Goal: Transaction & Acquisition: Purchase product/service

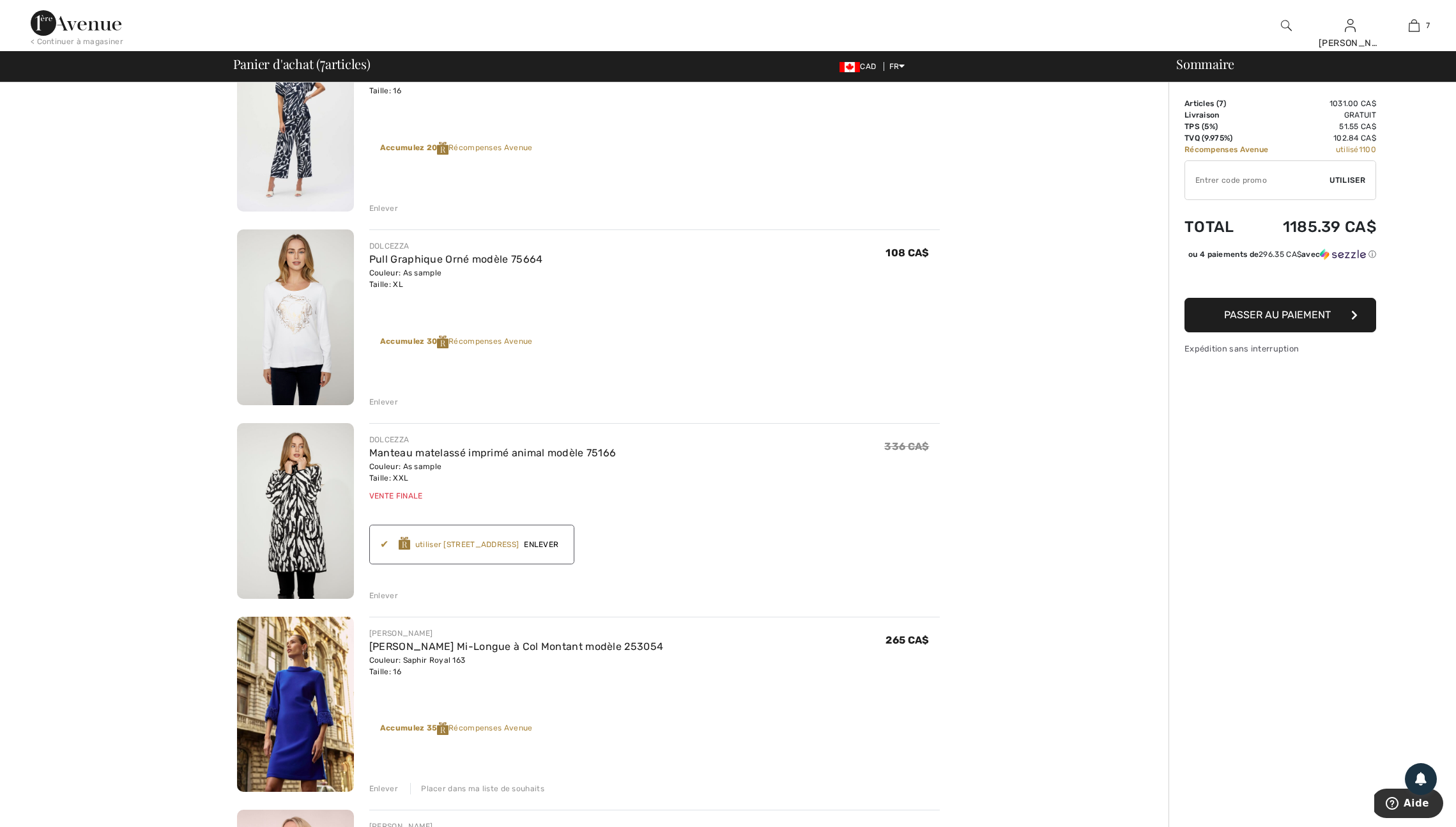
scroll to position [152, 0]
click at [563, 550] on span "Enlever" at bounding box center [541, 544] width 44 height 12
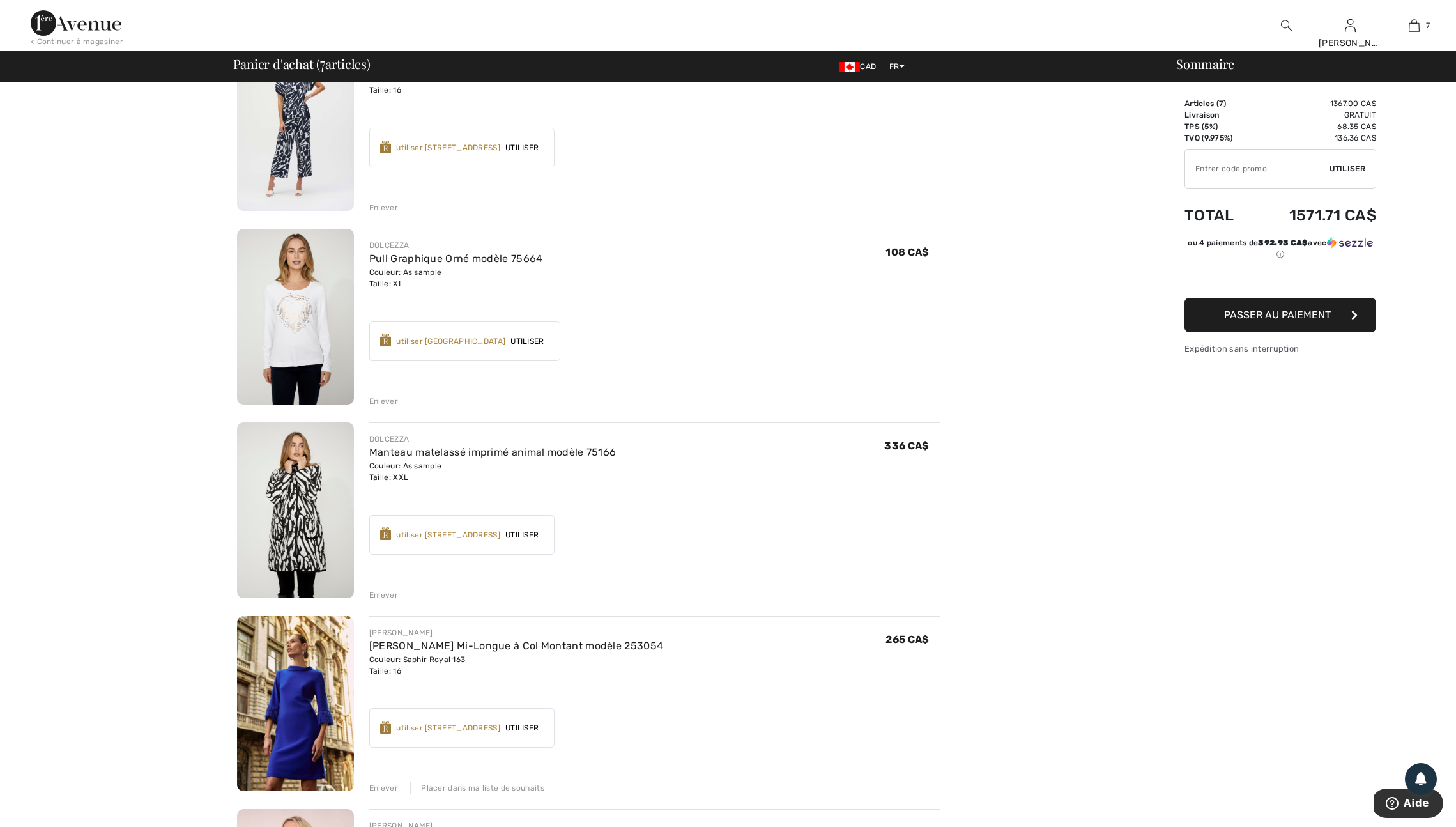
drag, startPoint x: 392, startPoint y: 619, endPoint x: 403, endPoint y: 615, distance: 11.7
click at [392, 601] on div "Enlever" at bounding box center [384, 595] width 29 height 12
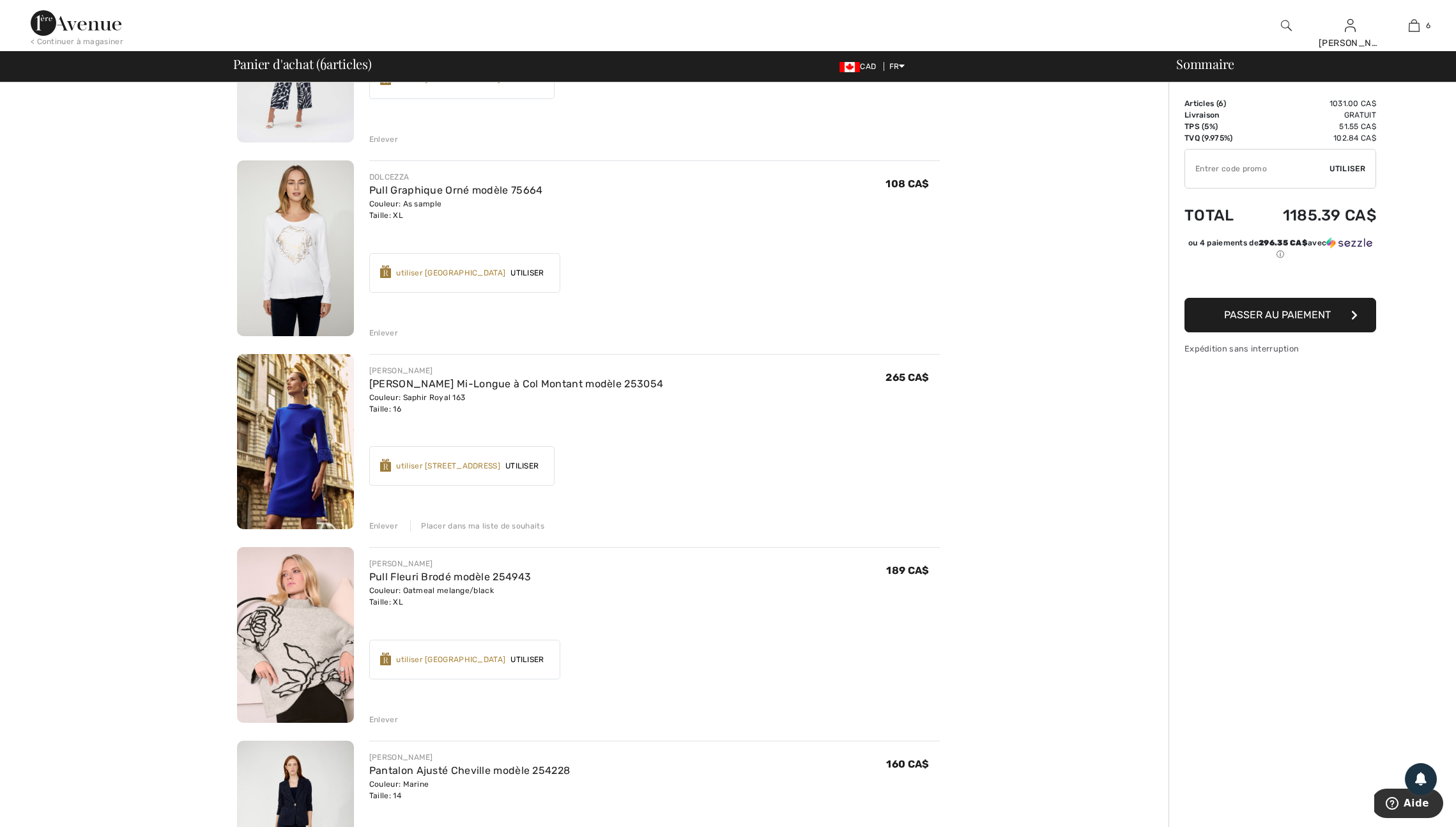
scroll to position [225, 0]
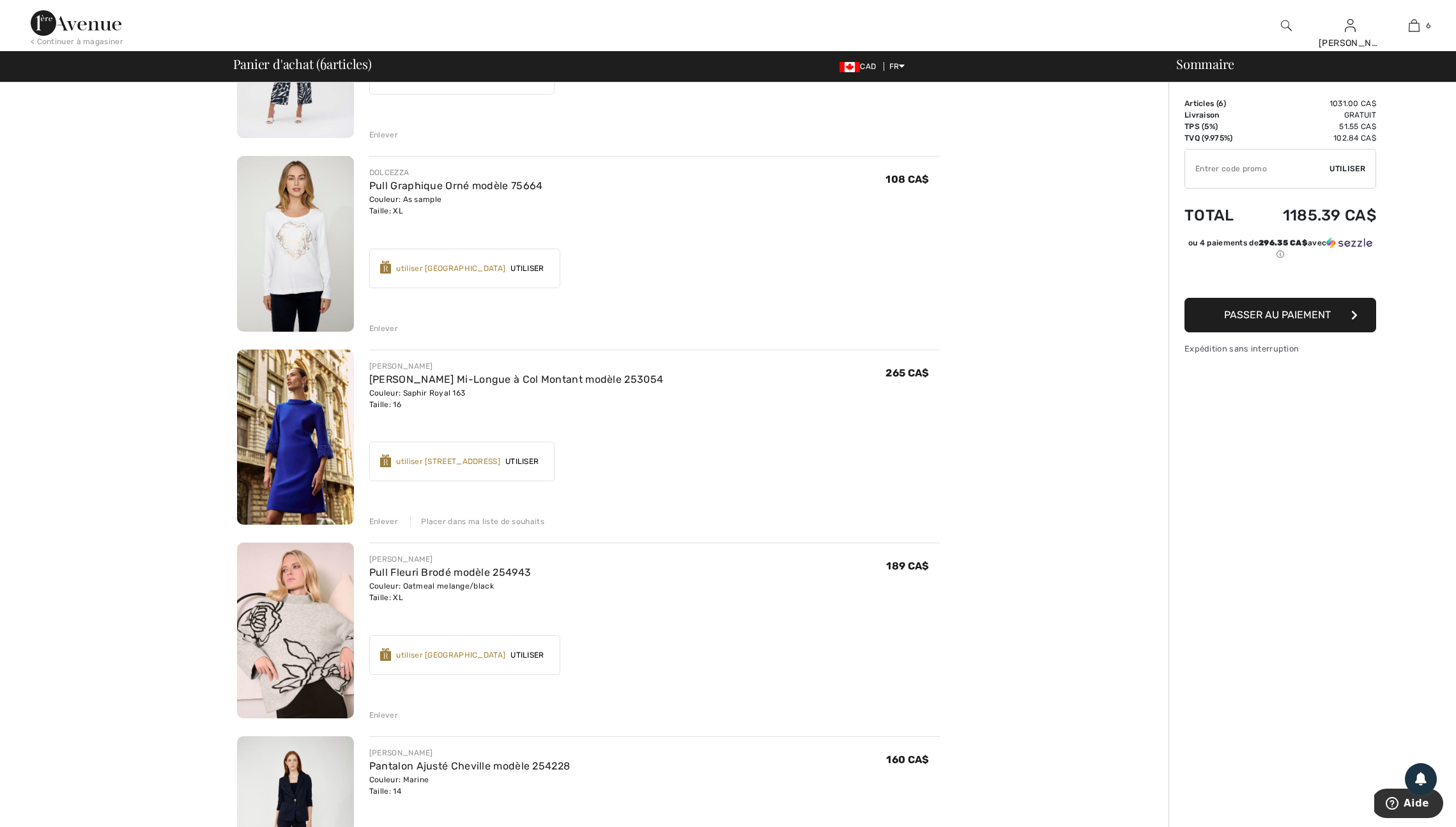
click at [391, 528] on div "Enlever" at bounding box center [384, 522] width 29 height 12
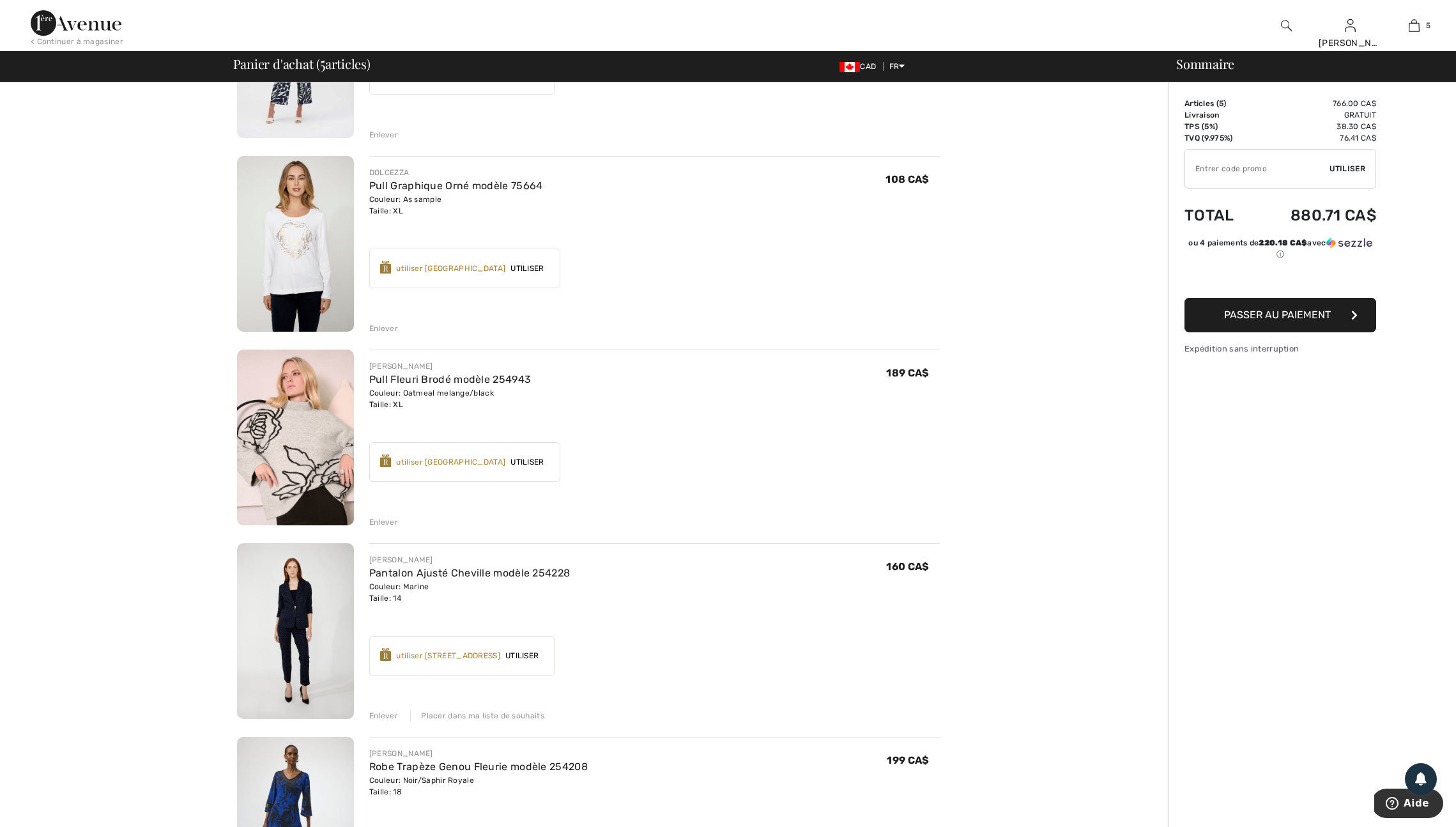
click at [391, 528] on div "Enlever" at bounding box center [384, 522] width 29 height 12
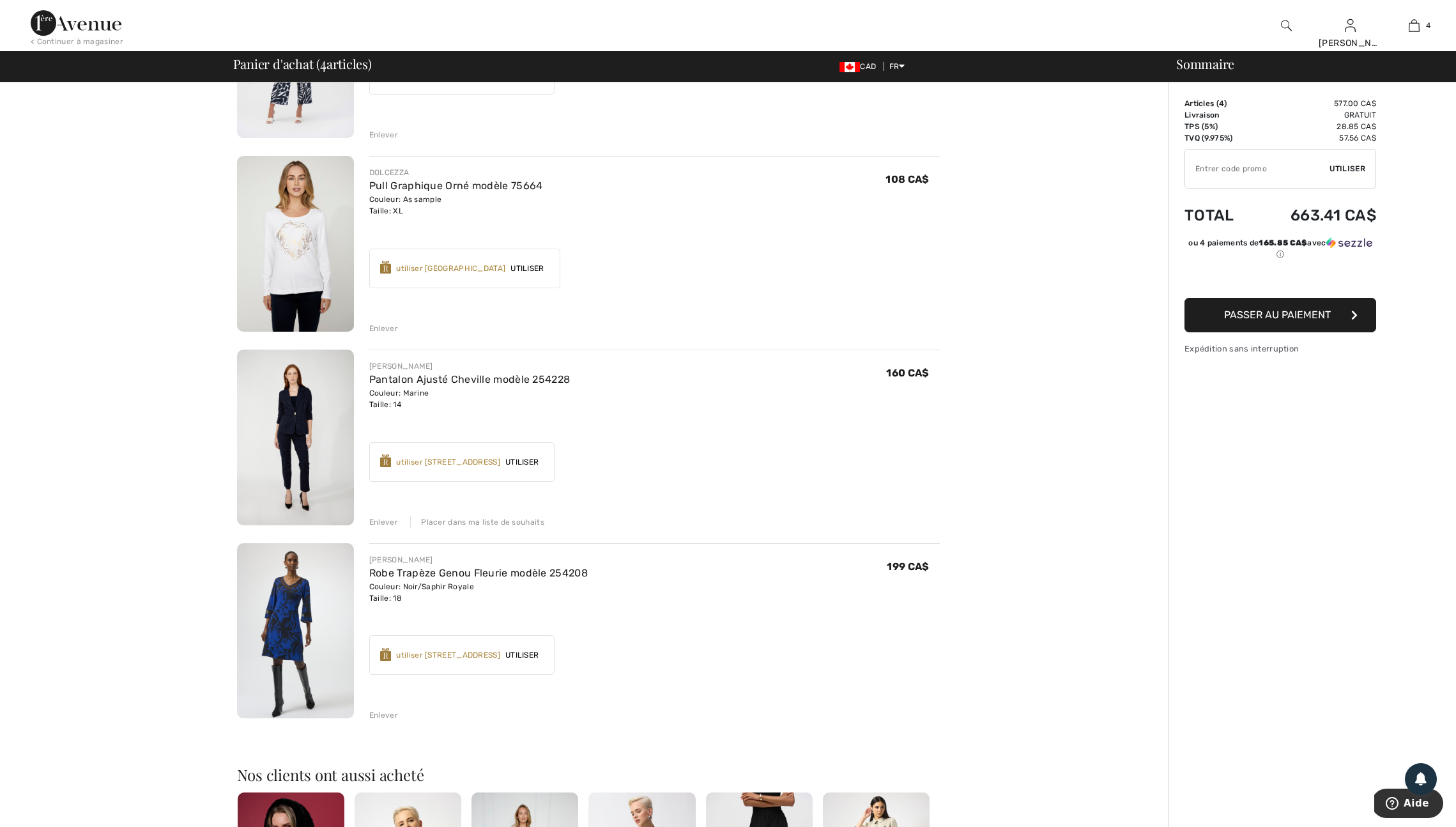
click at [391, 528] on div "Enlever" at bounding box center [384, 522] width 29 height 12
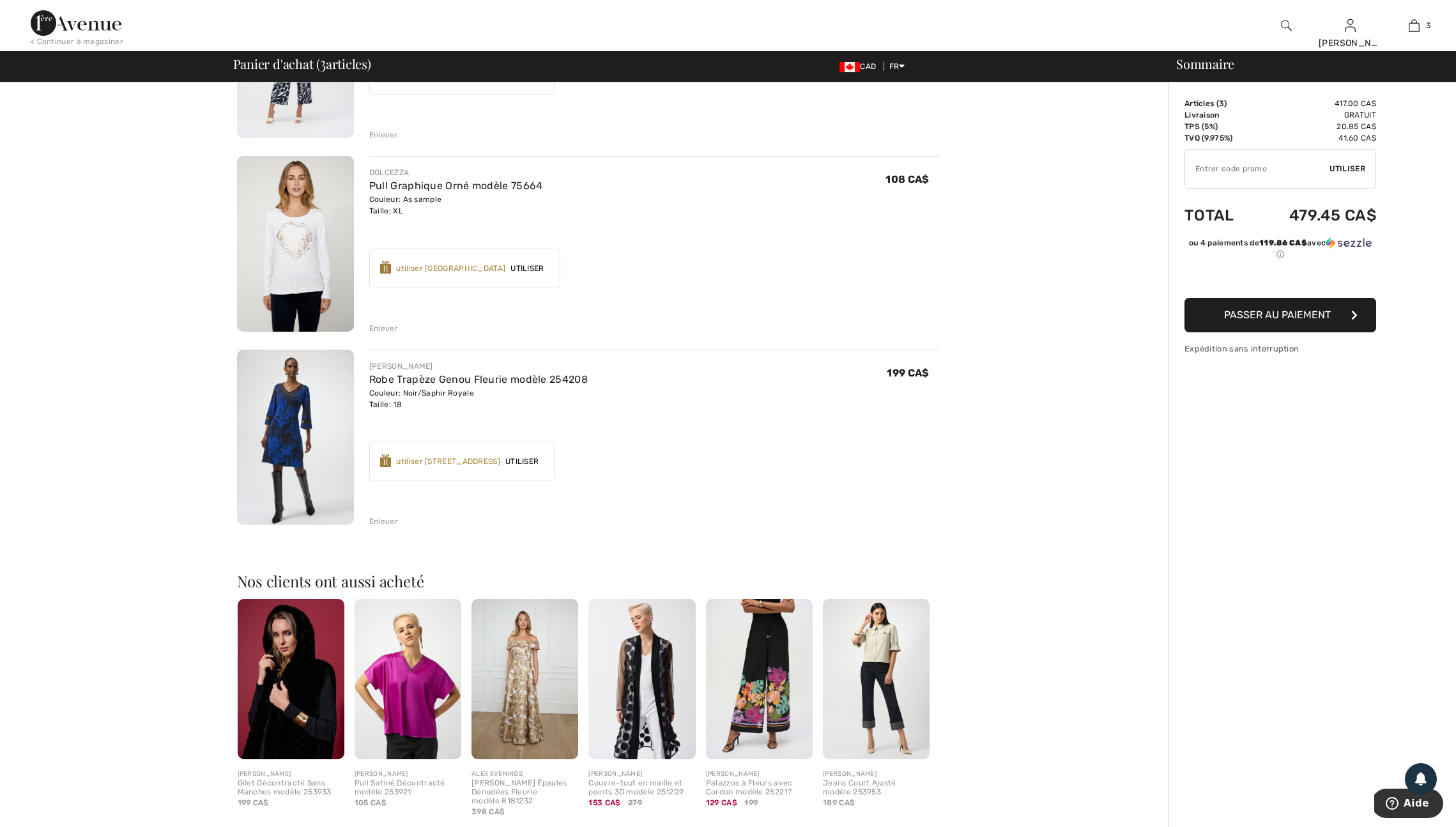
click at [391, 528] on div "Enlever" at bounding box center [384, 522] width 29 height 12
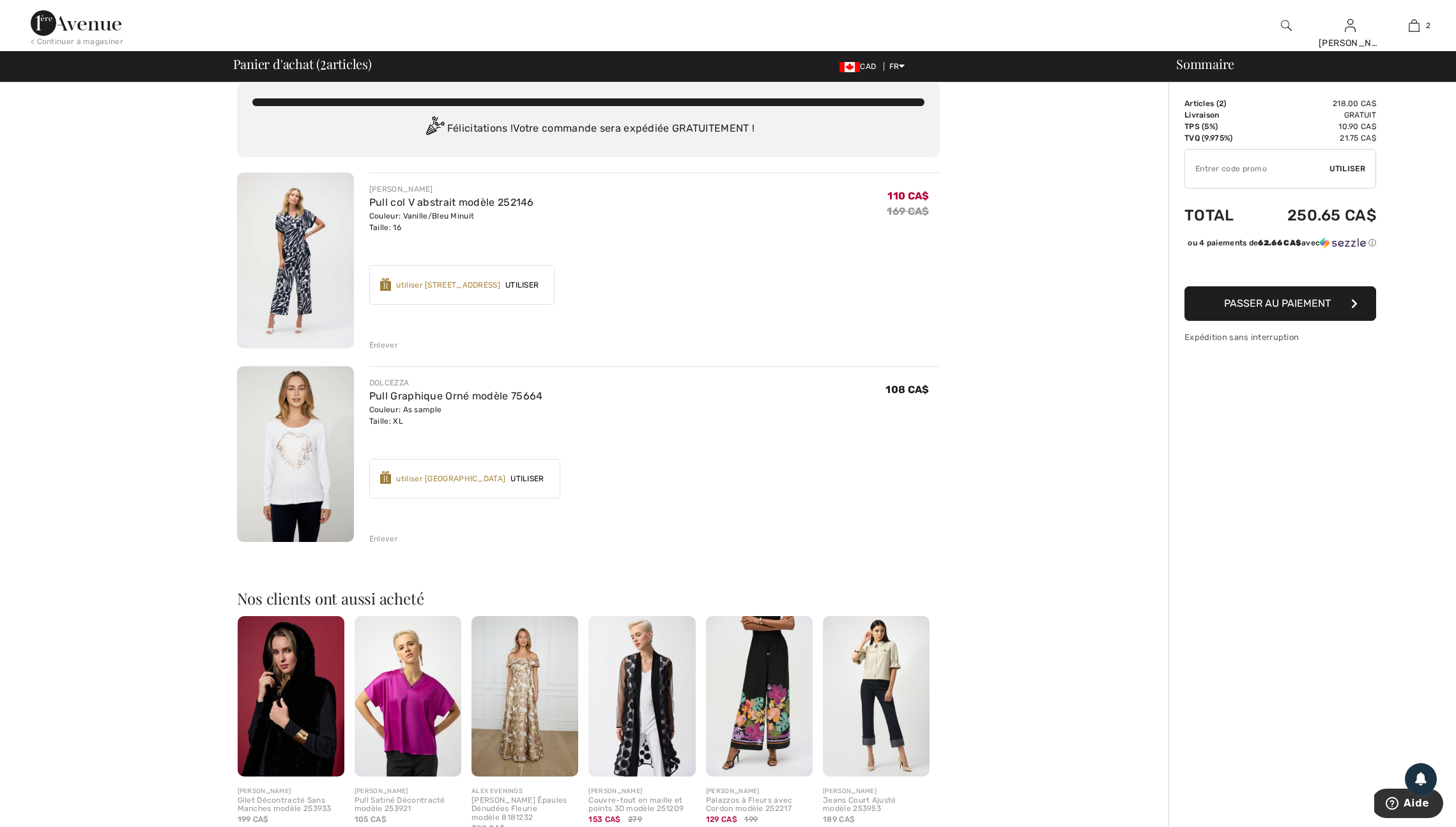
scroll to position [0, 0]
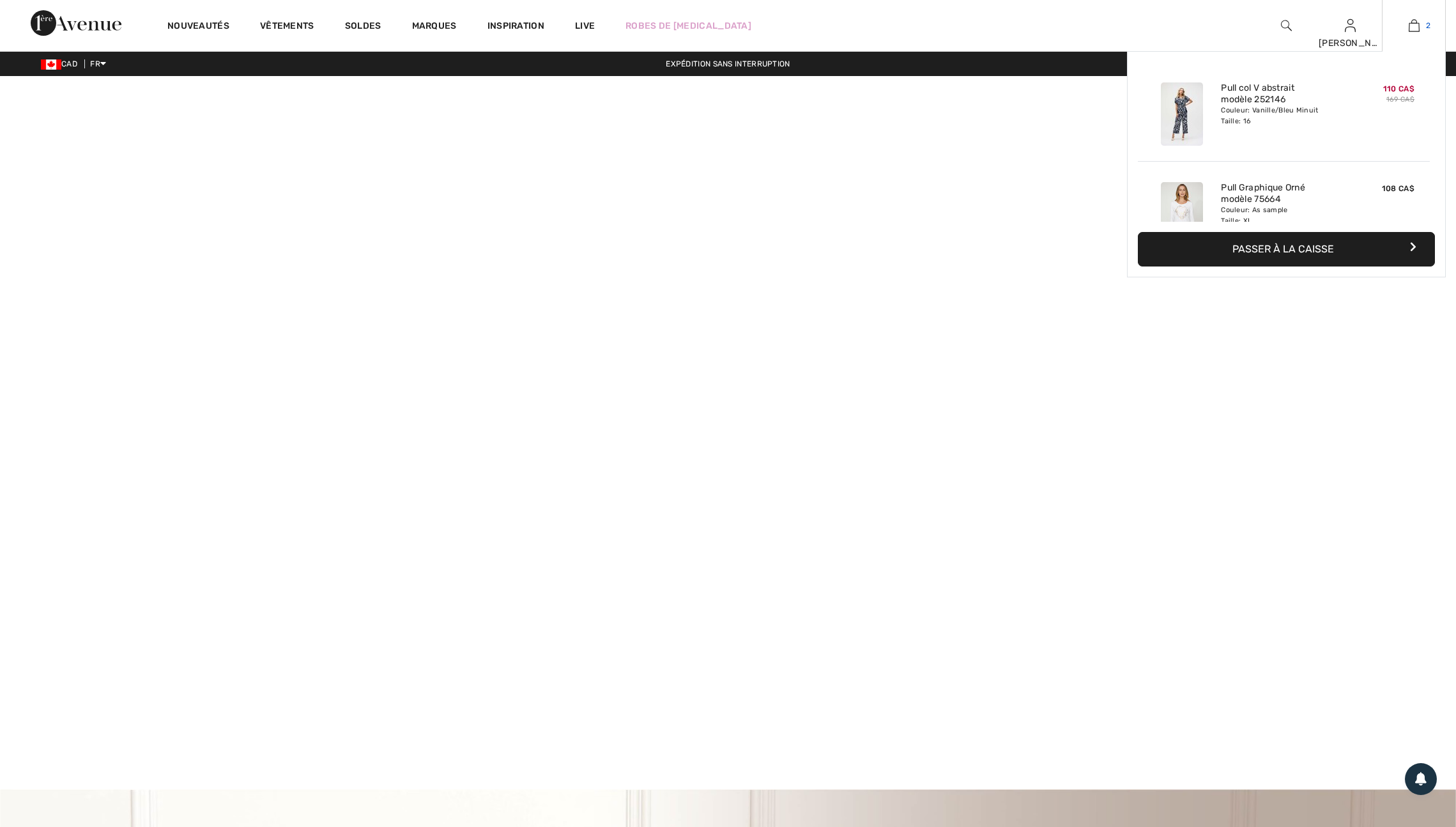
click at [1400, 20] on link "2" at bounding box center [1413, 26] width 63 height 15
